Goal: Book appointment/travel/reservation

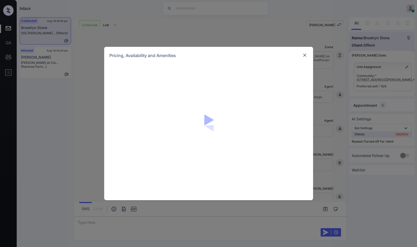
scroll to position [771, 0]
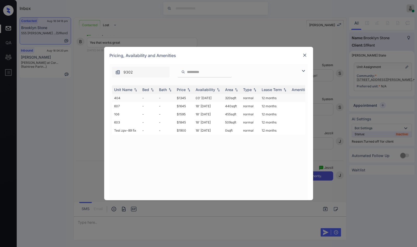
click at [205, 98] on td "03' Dec 20" at bounding box center [209, 98] width 30 height 8
drag, startPoint x: 205, startPoint y: 98, endPoint x: 272, endPoint y: 78, distance: 70.0
click at [204, 98] on td "03' Dec 20" at bounding box center [209, 98] width 30 height 8
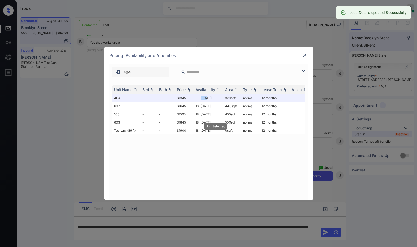
click at [306, 54] on img at bounding box center [304, 55] width 5 height 5
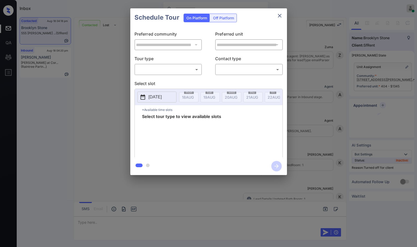
scroll to position [805, 0]
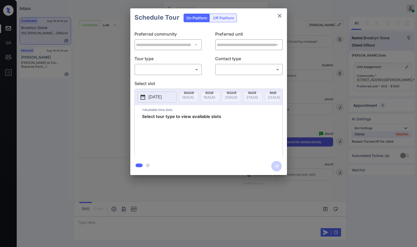
click at [223, 17] on div "Off Platform" at bounding box center [224, 18] width 26 height 8
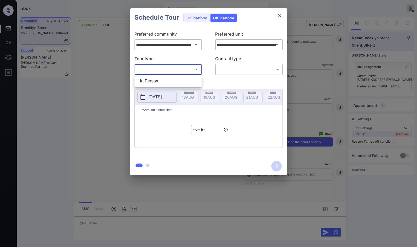
click at [186, 67] on body "Inbox Jezcil Usanastre Online Set yourself offline Set yourself on break Profil…" at bounding box center [208, 123] width 417 height 247
click at [185, 71] on div at bounding box center [208, 123] width 417 height 247
click at [185, 73] on body "Inbox Jezcil Usanastre Online Set yourself offline Set yourself on break Profil…" at bounding box center [208, 123] width 417 height 247
click at [176, 84] on li "In Person" at bounding box center [168, 80] width 65 height 9
type input "********"
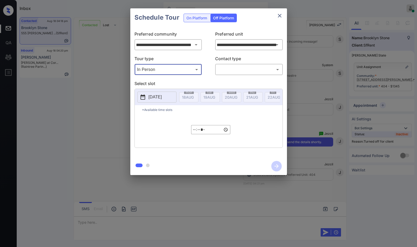
click at [251, 70] on body "Inbox Jezcil Usanastre Online Set yourself offline Set yourself on break Profil…" at bounding box center [208, 123] width 417 height 247
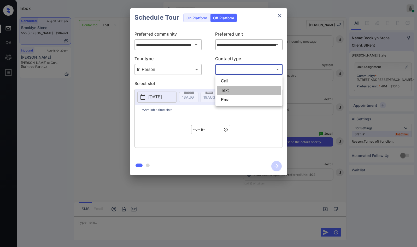
drag, startPoint x: 238, startPoint y: 88, endPoint x: 230, endPoint y: 89, distance: 8.9
click at [238, 88] on li "Text" at bounding box center [249, 90] width 65 height 9
type input "****"
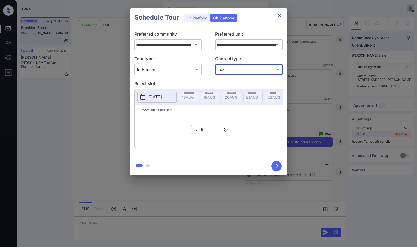
click at [167, 91] on div "[DATE] 18 AUG [DATE] [DATE] [DATE] [DATE] [DATE] [DATE] [DATE] [DATE] [DATE] [D…" at bounding box center [209, 97] width 148 height 16
drag, startPoint x: 166, startPoint y: 97, endPoint x: 162, endPoint y: 91, distance: 6.5
click at [162, 97] on p "[DATE]" at bounding box center [155, 97] width 13 height 6
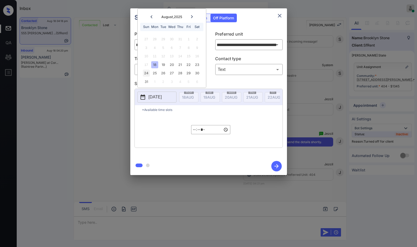
drag, startPoint x: 152, startPoint y: 74, endPoint x: 149, endPoint y: 73, distance: 2.9
click at [152, 74] on div "25" at bounding box center [154, 73] width 7 height 7
click at [147, 72] on div "24" at bounding box center [146, 73] width 7 height 7
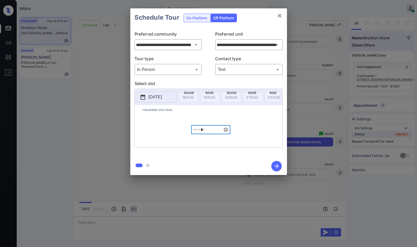
click at [193, 133] on input "*****" at bounding box center [210, 129] width 39 height 9
type input "*****"
click at [273, 168] on icon "button" at bounding box center [277, 166] width 10 height 10
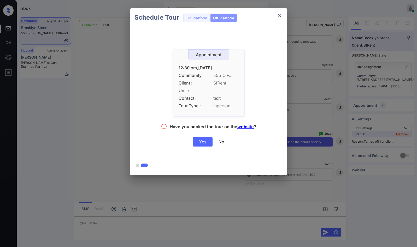
click at [198, 141] on div "Yes" at bounding box center [203, 141] width 20 height 9
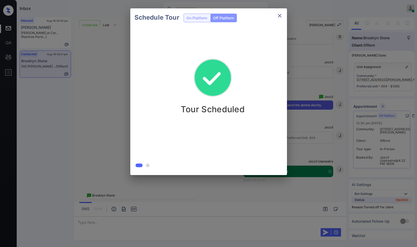
scroll to position [838, 0]
click at [171, 229] on div at bounding box center [208, 123] width 417 height 247
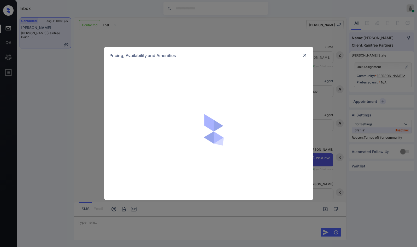
scroll to position [335, 0]
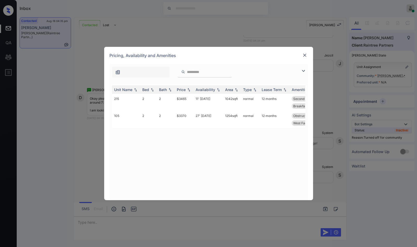
click at [303, 71] on img at bounding box center [304, 71] width 6 height 6
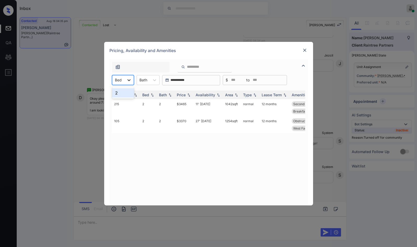
click at [130, 79] on icon at bounding box center [129, 79] width 5 height 5
click at [124, 97] on div "2" at bounding box center [123, 93] width 22 height 12
click at [123, 95] on div "2" at bounding box center [123, 92] width 22 height 9
click at [187, 94] on img at bounding box center [188, 95] width 5 height 4
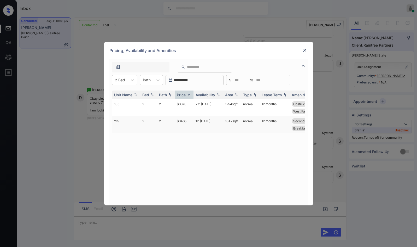
click at [180, 119] on td "$3465" at bounding box center [184, 124] width 19 height 17
click at [188, 107] on td "$3370" at bounding box center [184, 107] width 19 height 17
click at [189, 107] on td "$3370" at bounding box center [184, 107] width 19 height 17
click at [193, 103] on td "$3370" at bounding box center [184, 107] width 19 height 17
click at [193, 102] on td "$3370" at bounding box center [184, 107] width 19 height 17
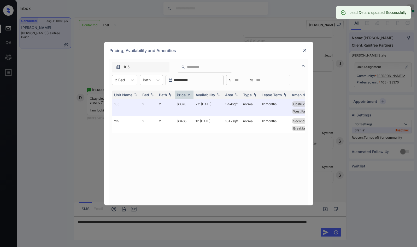
click at [303, 51] on img at bounding box center [304, 50] width 5 height 5
